Goal: Complete application form

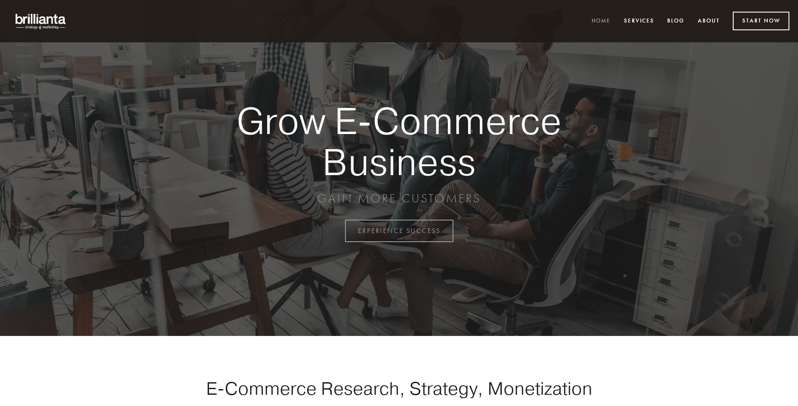
scroll to position [2264, 0]
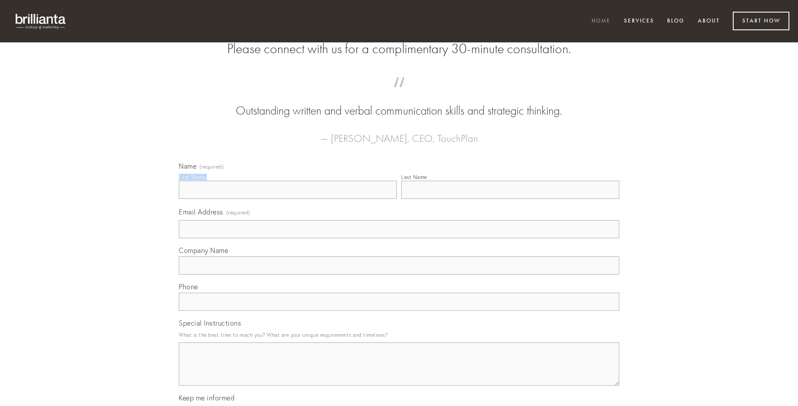
type input "[PERSON_NAME]"
click at [510, 199] on input "Last Name" at bounding box center [510, 190] width 218 height 18
type input "[PERSON_NAME]"
click at [399, 238] on input "Email Address (required)" at bounding box center [399, 229] width 441 height 18
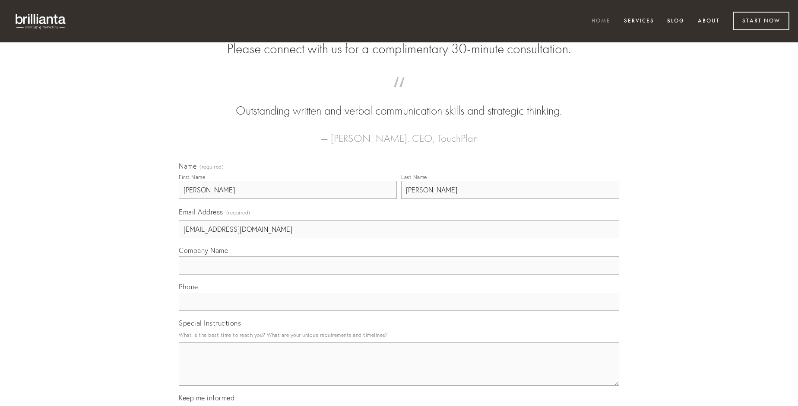
type input "[EMAIL_ADDRESS][DOMAIN_NAME]"
click at [399, 274] on input "Company Name" at bounding box center [399, 265] width 441 height 18
type input "consequatur"
click at [399, 311] on input "text" at bounding box center [399, 301] width 441 height 18
click at [399, 372] on textarea "Special Instructions" at bounding box center [399, 363] width 441 height 43
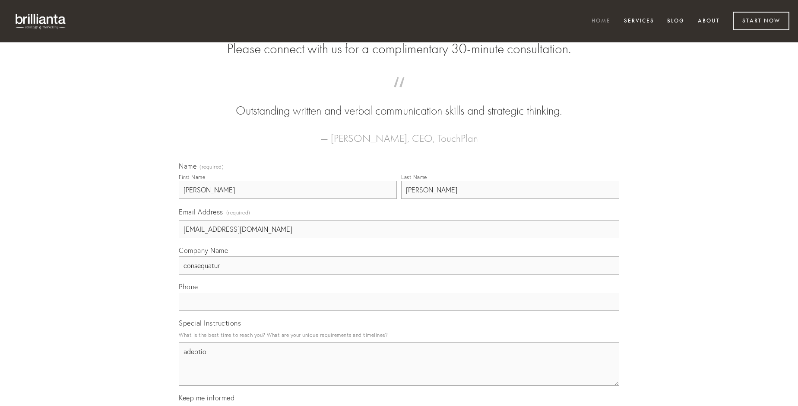
type textarea "adeptio"
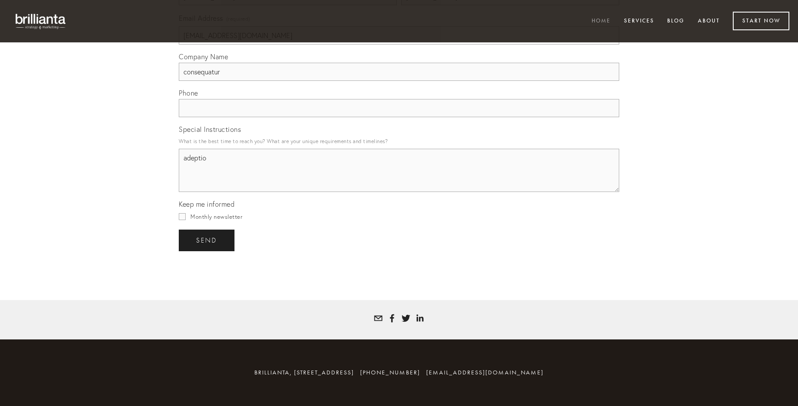
click at [207, 240] on span "send" at bounding box center [206, 240] width 21 height 8
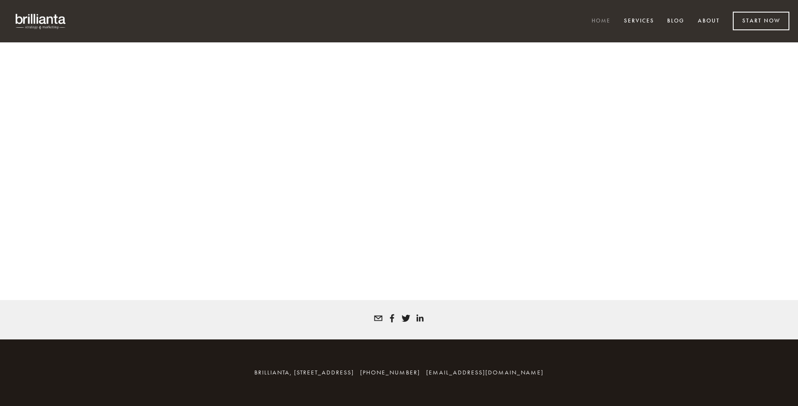
scroll to position [2253, 0]
